Goal: Transaction & Acquisition: Purchase product/service

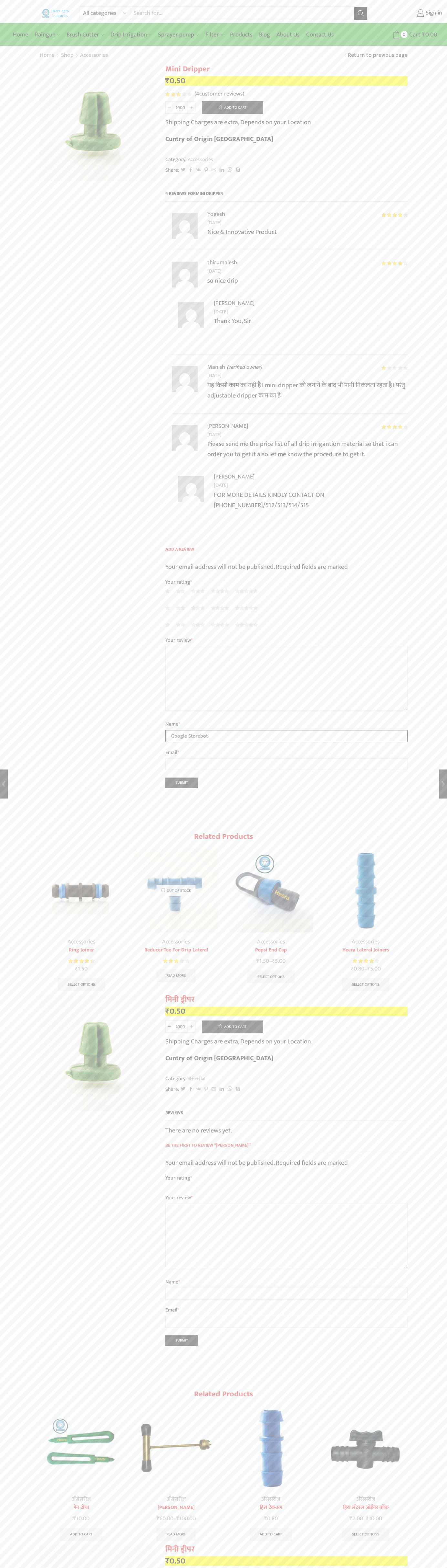
type input "Google Storebot"
type input "1"
click at [233, 108] on button "Add to cart" at bounding box center [232, 107] width 62 height 13
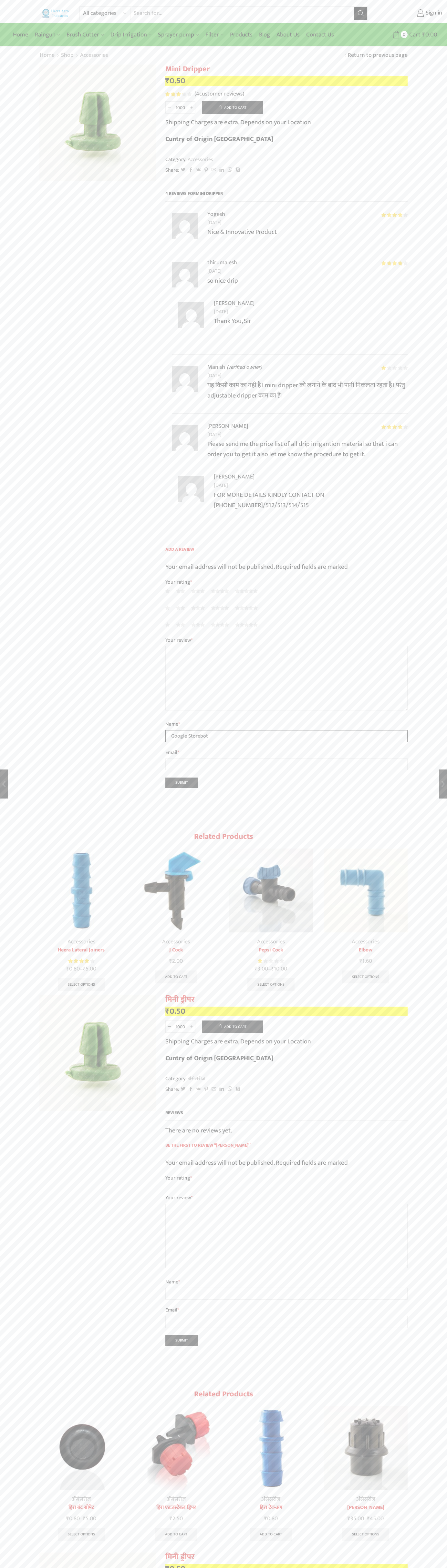
type input "Google Storebot"
click at [396, 35] on icon at bounding box center [396, 34] width 8 height 8
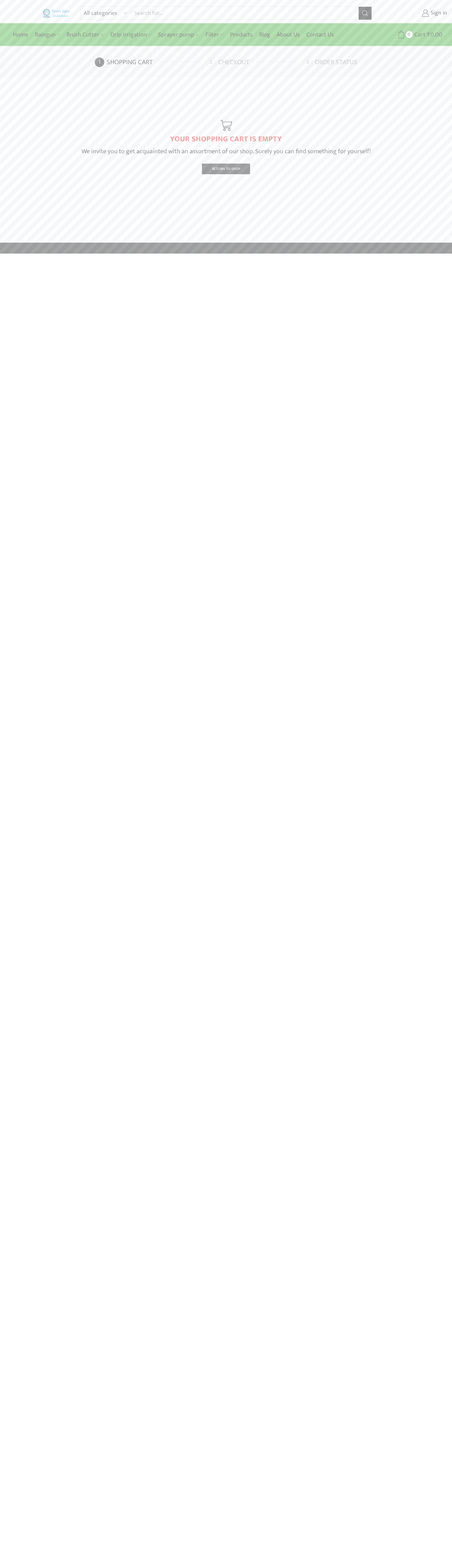
click at [253, 62] on link "Checkout" at bounding box center [253, 62] width 95 height 10
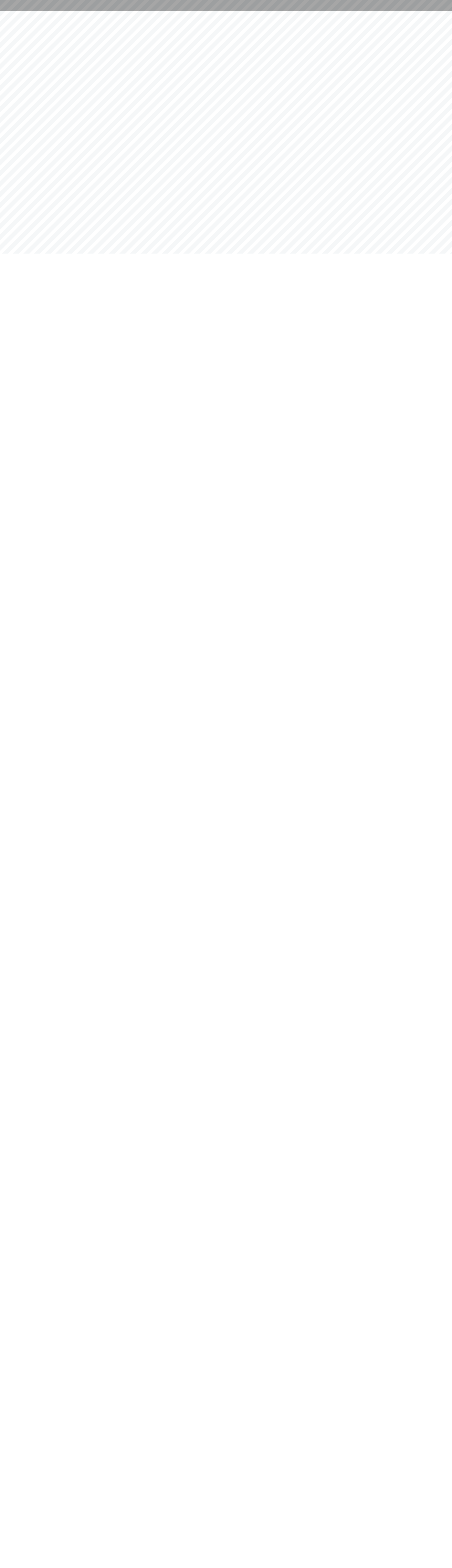
click at [450, 7] on div at bounding box center [226, 5] width 452 height 12
click at [448, 12] on html at bounding box center [226, 5] width 452 height 12
click at [296, 12] on html at bounding box center [226, 5] width 452 height 12
click at [15, 12] on html at bounding box center [226, 5] width 452 height 12
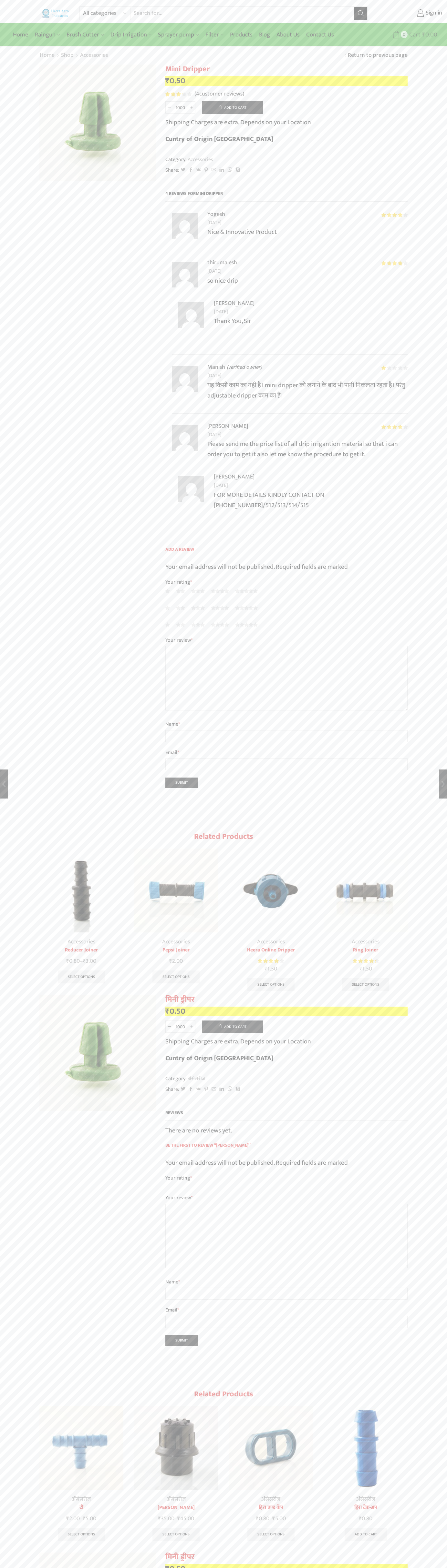
click at [406, 35] on span "0" at bounding box center [404, 34] width 7 height 7
